Goal: Task Accomplishment & Management: Complete application form

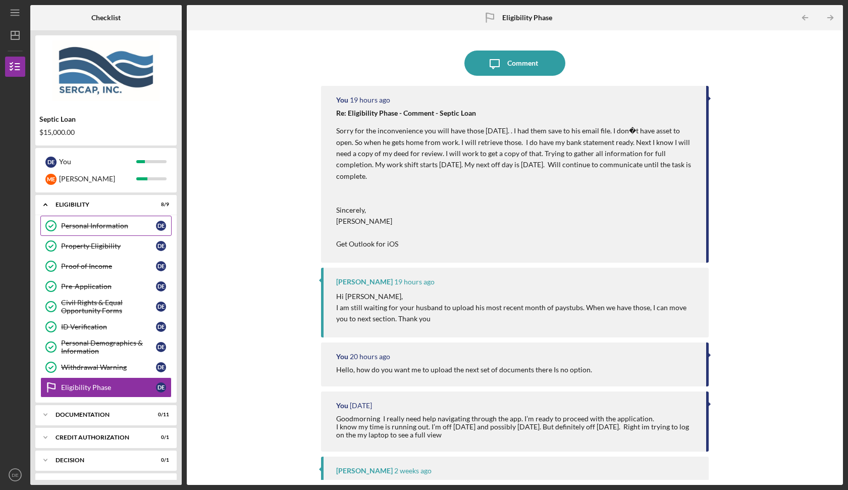
click at [96, 228] on div "Personal Information" at bounding box center [108, 226] width 95 height 8
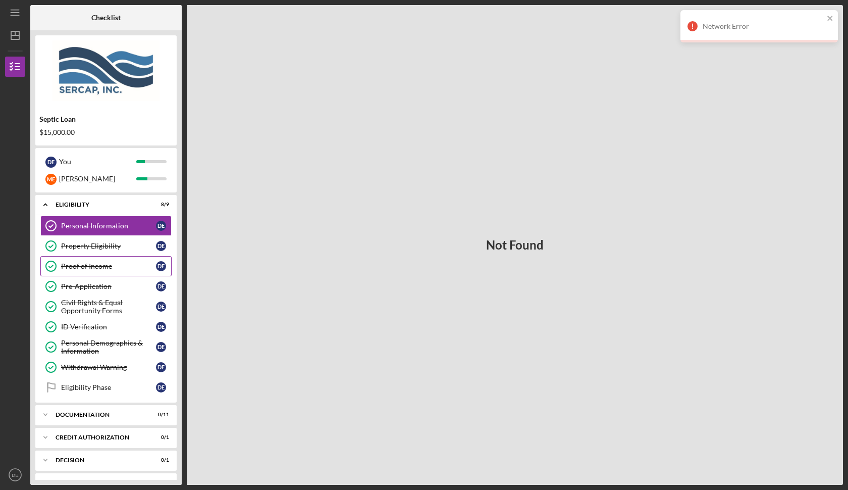
click at [109, 259] on link "Proof of Income Proof of Income D E" at bounding box center [105, 266] width 131 height 20
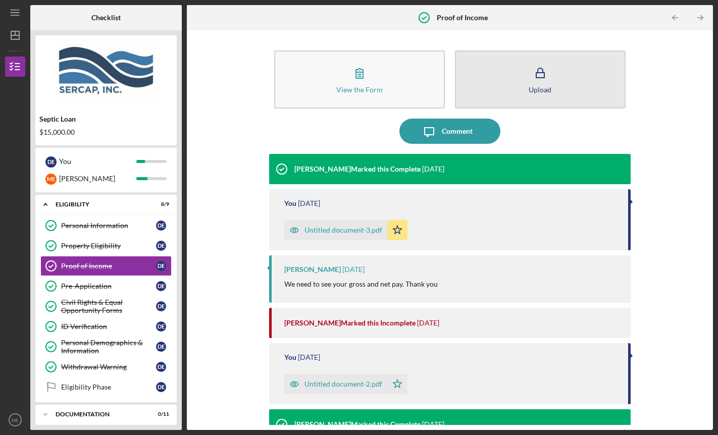
click at [539, 92] on div "Upload" at bounding box center [540, 90] width 23 height 8
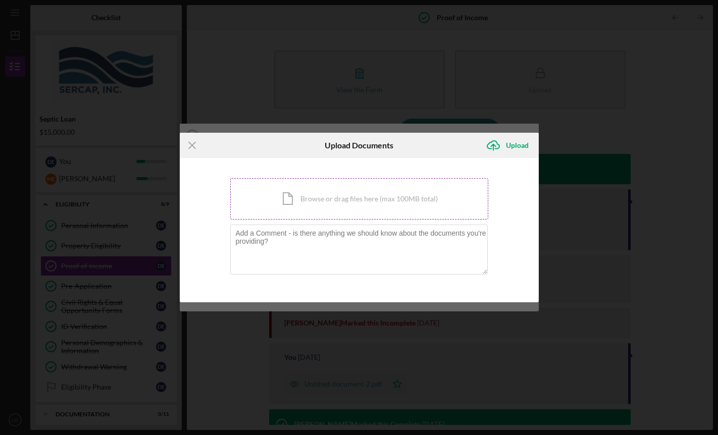
click at [363, 200] on div "Icon/Document Browse or drag files here (max 100MB total) Tap to choose files o…" at bounding box center [359, 198] width 258 height 41
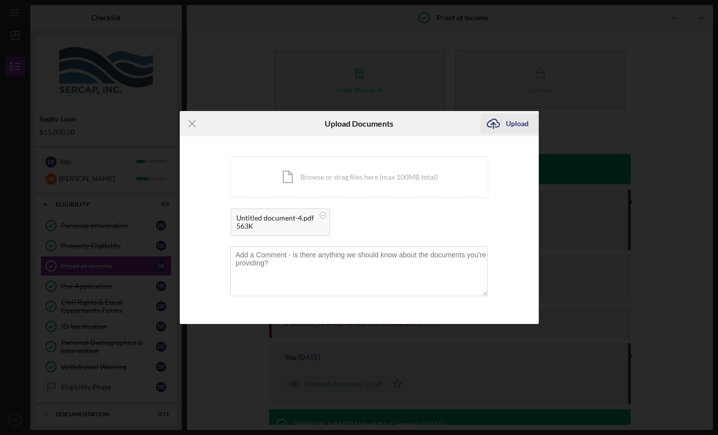
click at [510, 119] on div "Upload" at bounding box center [517, 124] width 23 height 20
